Goal: Task Accomplishment & Management: Use online tool/utility

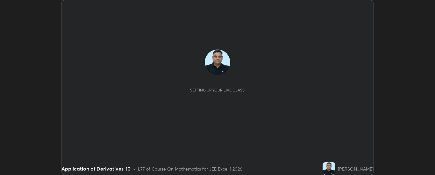
scroll to position [175, 435]
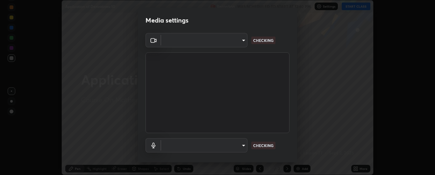
type input "33bb49e09bcfbb4316c4890d77ad60ffd3795cdb709f4857747982be22fbf515"
type input "default"
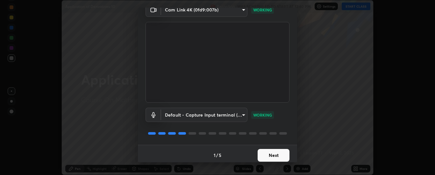
scroll to position [33, 0]
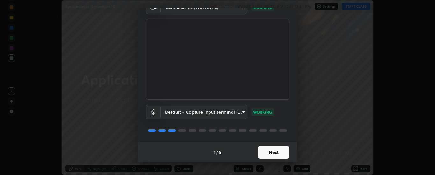
click at [275, 152] on button "Next" at bounding box center [273, 152] width 32 height 13
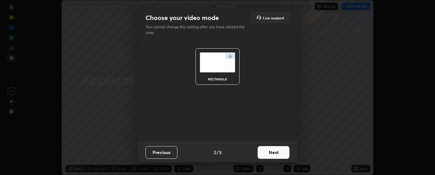
scroll to position [0, 0]
click at [276, 152] on button "Next" at bounding box center [273, 152] width 32 height 13
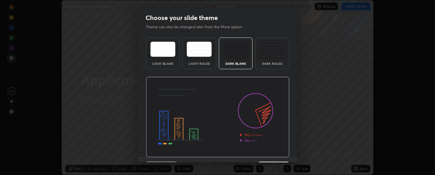
scroll to position [16, 0]
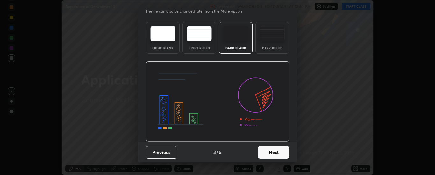
click at [275, 153] on button "Next" at bounding box center [273, 152] width 32 height 13
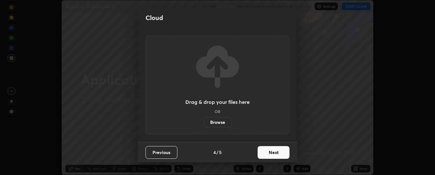
scroll to position [0, 0]
click at [276, 150] on button "Next" at bounding box center [273, 152] width 32 height 13
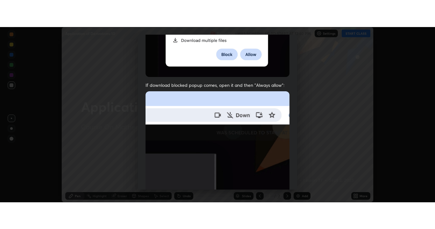
scroll to position [163, 0]
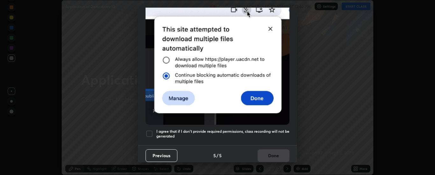
click at [268, 132] on h5 "I agree that if I don't provide required permissions, class recording will not …" at bounding box center [222, 134] width 133 height 10
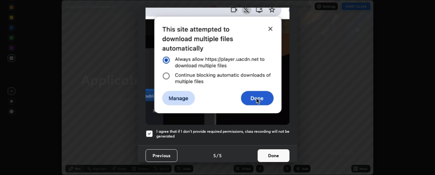
click at [276, 153] on button "Done" at bounding box center [273, 156] width 32 height 13
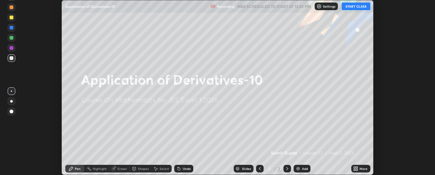
click at [362, 168] on div "More" at bounding box center [363, 168] width 8 height 3
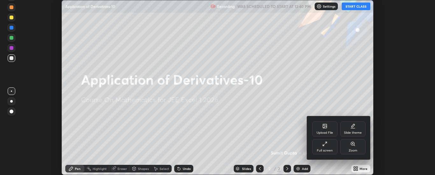
click at [329, 147] on div "Full screen" at bounding box center [324, 146] width 25 height 15
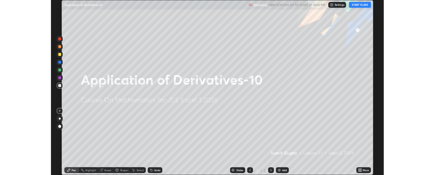
scroll to position [229, 435]
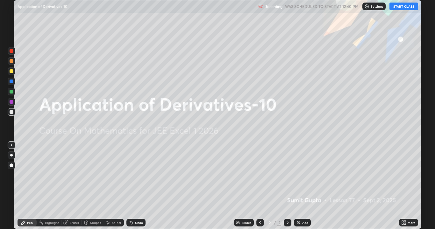
click at [400, 5] on button "START CLASS" at bounding box center [403, 7] width 29 height 8
click at [297, 175] on img at bounding box center [298, 222] width 5 height 5
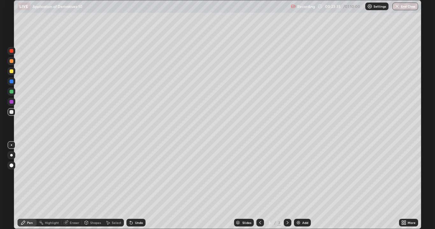
click at [306, 175] on div "Add" at bounding box center [302, 223] width 17 height 8
click at [259, 175] on icon at bounding box center [260, 222] width 2 height 3
click at [287, 175] on div at bounding box center [287, 223] width 8 height 8
click at [303, 175] on div "Add" at bounding box center [302, 223] width 17 height 8
click at [305, 175] on div "Add" at bounding box center [305, 222] width 6 height 3
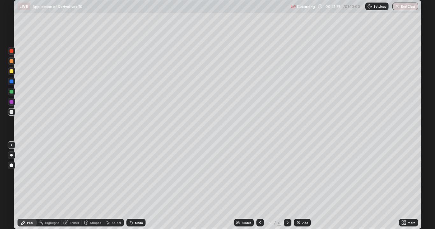
click at [304, 175] on div "Add" at bounding box center [305, 222] width 6 height 3
click at [139, 175] on div "Undo" at bounding box center [135, 223] width 19 height 8
click at [138, 175] on div "Undo" at bounding box center [139, 222] width 8 height 3
click at [137, 175] on div "Undo" at bounding box center [135, 223] width 19 height 8
click at [301, 175] on div "Add" at bounding box center [302, 223] width 17 height 8
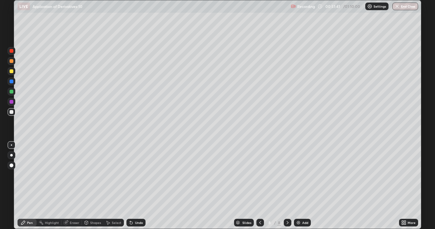
click at [300, 175] on img at bounding box center [298, 222] width 5 height 5
click at [137, 175] on div "Undo" at bounding box center [139, 222] width 8 height 3
click at [76, 175] on div "Eraser" at bounding box center [75, 222] width 10 height 3
click at [34, 175] on div "Pen" at bounding box center [26, 223] width 19 height 8
click at [304, 175] on div "Add" at bounding box center [302, 223] width 17 height 8
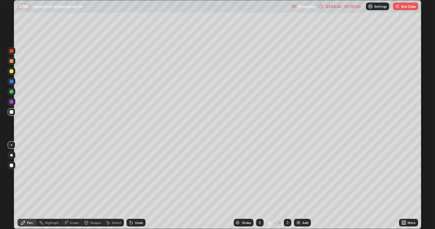
click at [133, 175] on div "Undo" at bounding box center [135, 223] width 19 height 8
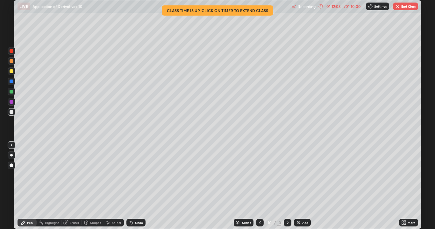
click at [406, 7] on button "End Class" at bounding box center [405, 7] width 25 height 8
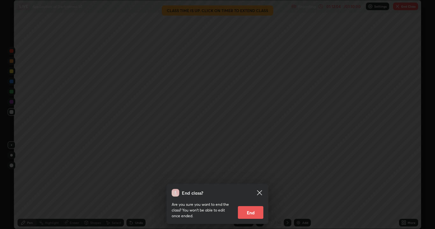
click at [254, 175] on button "End" at bounding box center [250, 212] width 25 height 13
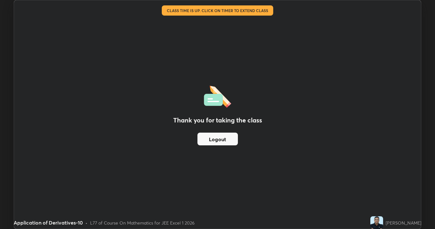
click at [213, 142] on button "Logout" at bounding box center [217, 139] width 40 height 13
click at [211, 140] on button "Logout" at bounding box center [217, 139] width 40 height 13
click at [210, 140] on button "Logout" at bounding box center [217, 139] width 40 height 13
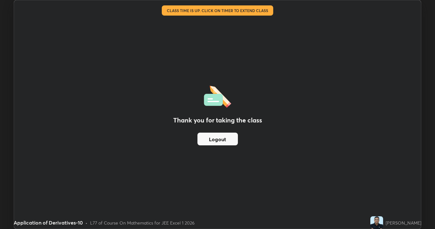
click at [204, 140] on button "Logout" at bounding box center [217, 139] width 40 height 13
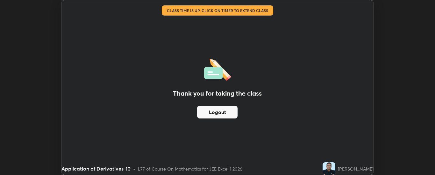
scroll to position [31638, 31379]
